Goal: Task Accomplishment & Management: Use online tool/utility

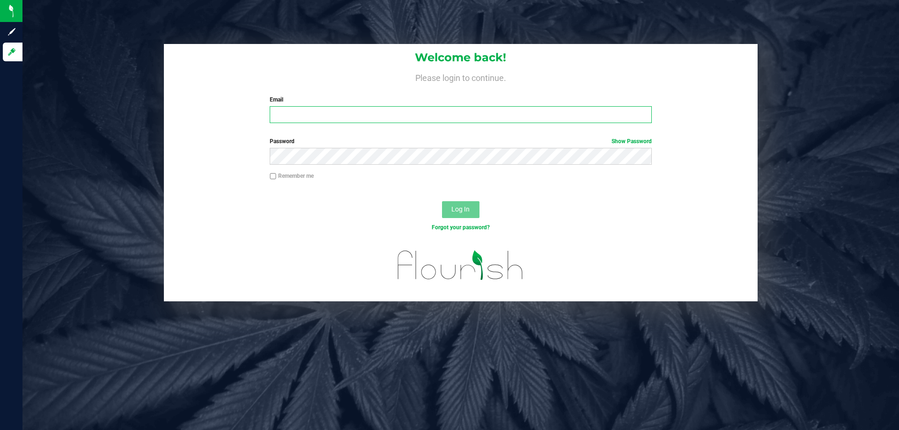
click at [404, 119] on input "Email" at bounding box center [461, 114] width 382 height 17
type input "[EMAIL_ADDRESS][DOMAIN_NAME]"
click at [442, 201] on button "Log In" at bounding box center [460, 209] width 37 height 17
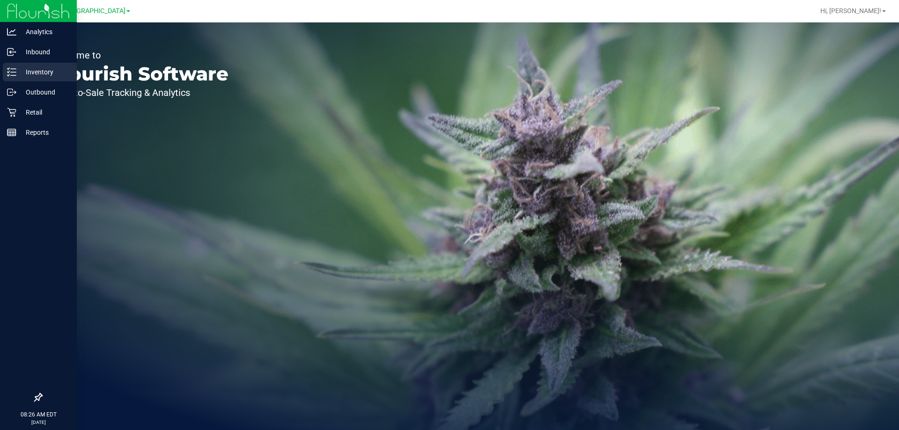
click at [25, 73] on p "Inventory" at bounding box center [44, 72] width 56 height 11
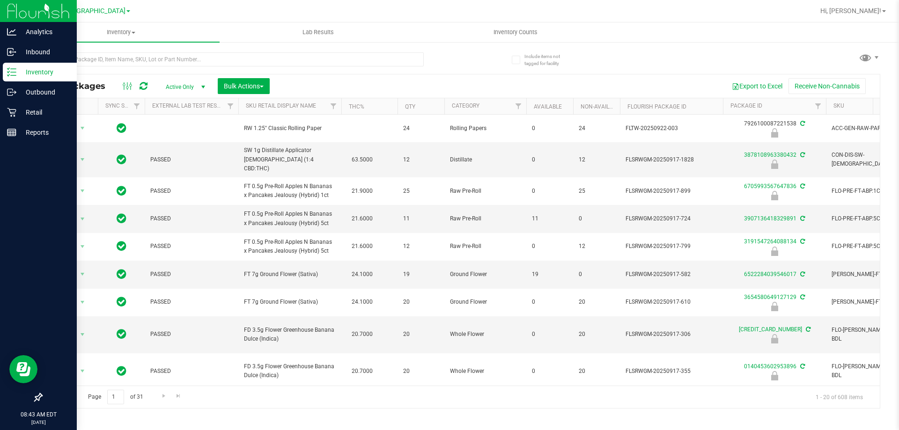
click at [0, 229] on div at bounding box center [38, 265] width 77 height 245
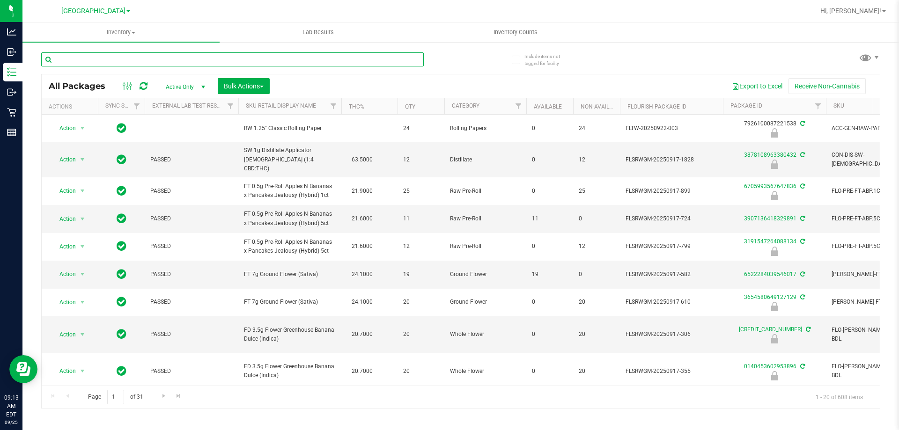
click at [91, 59] on input "text" at bounding box center [232, 59] width 383 height 14
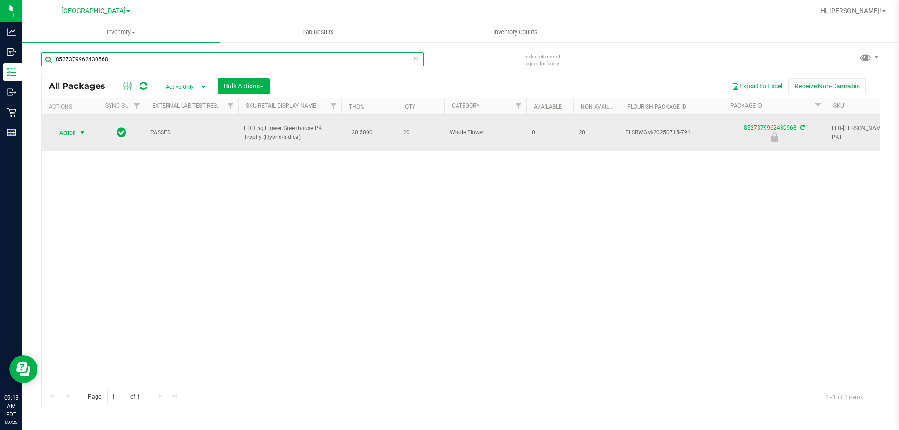
type input "8527379962430568"
click at [81, 129] on span "select" at bounding box center [82, 132] width 7 height 7
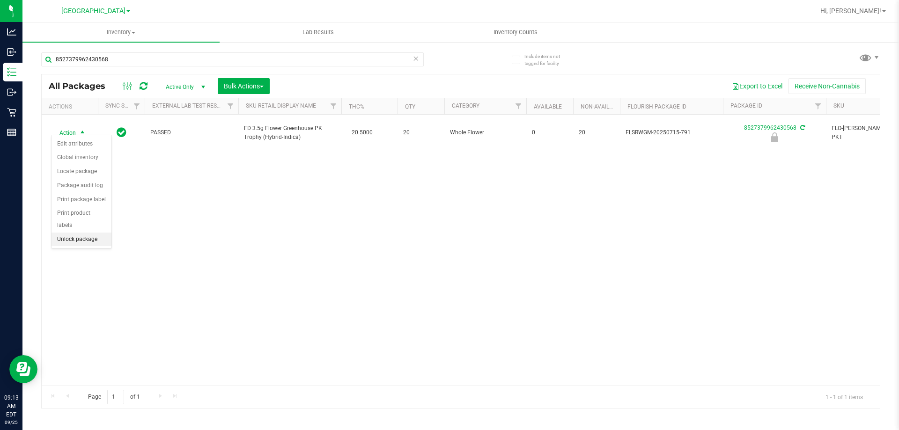
click at [73, 233] on li "Unlock package" at bounding box center [82, 240] width 60 height 14
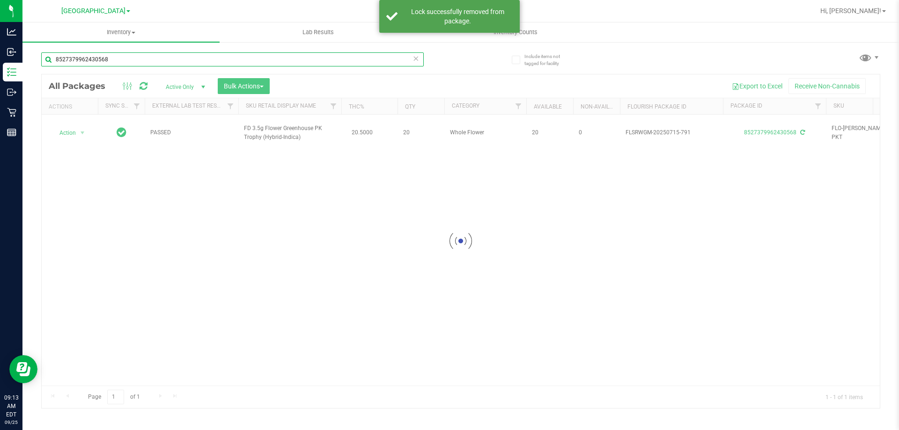
click at [126, 59] on input "8527379962430568" at bounding box center [232, 59] width 383 height 14
